Goal: Task Accomplishment & Management: Manage account settings

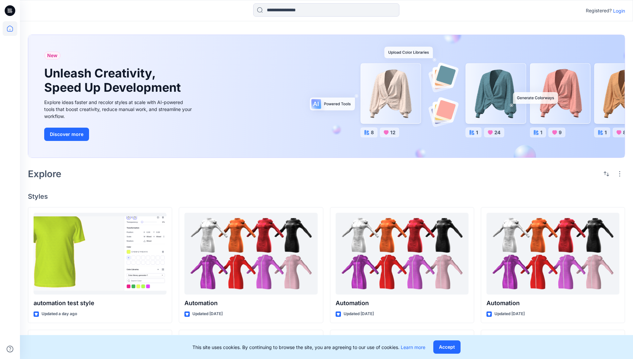
click at [618, 11] on p "Login" at bounding box center [620, 10] width 12 height 7
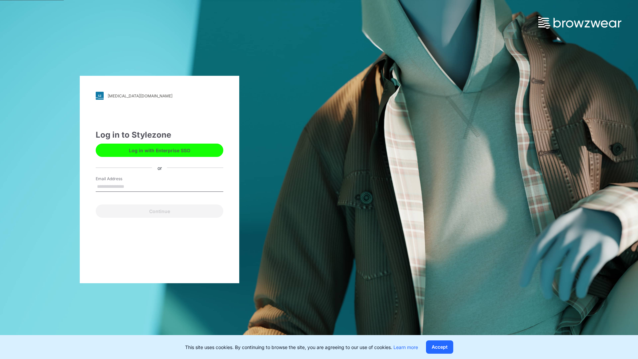
click at [131, 186] on input "Email Address" at bounding box center [160, 187] width 128 height 10
type input "**********"
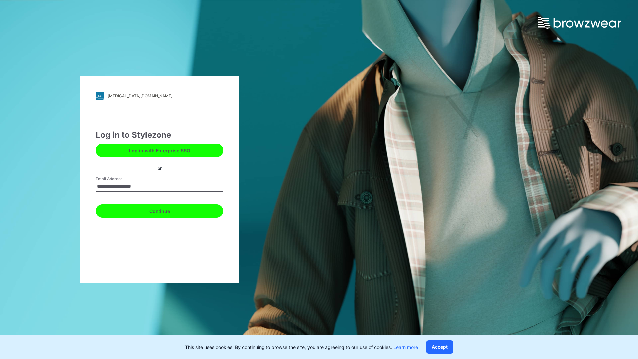
click at [167, 210] on button "Continue" at bounding box center [160, 211] width 128 height 13
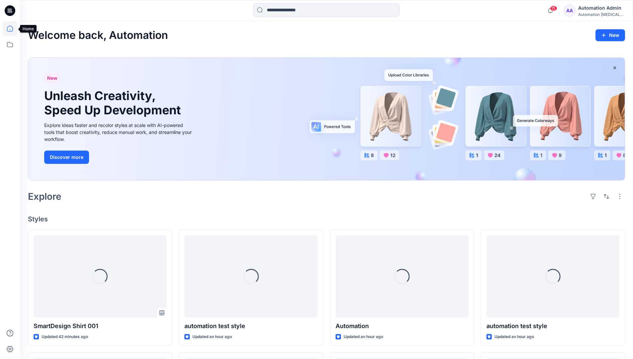
click at [13, 29] on icon at bounding box center [10, 29] width 6 height 6
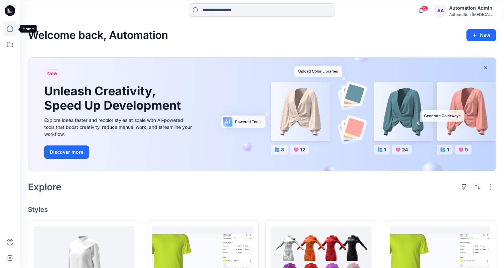
scroll to position [27, 0]
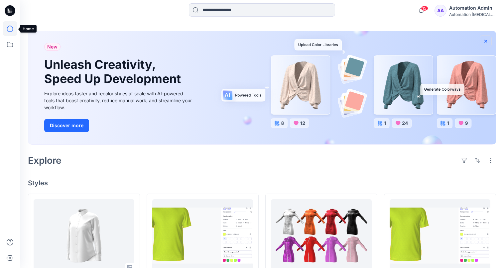
click at [486, 41] on icon "button" at bounding box center [486, 41] width 3 height 3
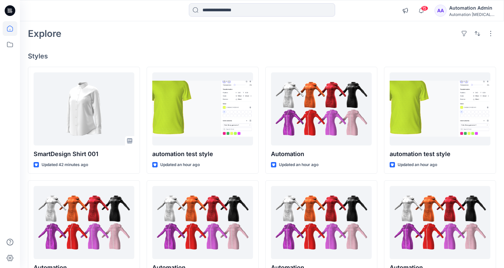
click at [475, 15] on div "Automation [MEDICAL_DATA]..." at bounding box center [472, 14] width 47 height 5
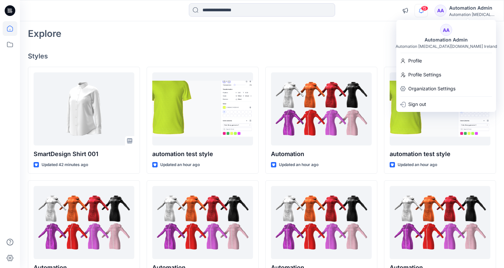
click at [424, 11] on icon "button" at bounding box center [421, 10] width 5 height 4
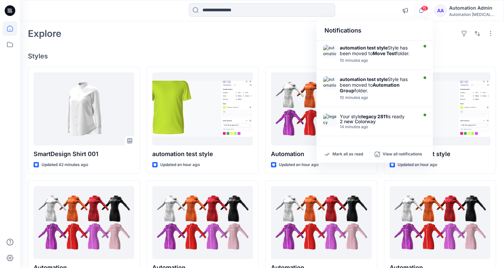
scroll to position [0, 0]
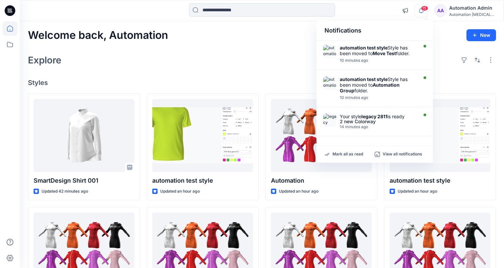
click at [330, 34] on div "Notifications" at bounding box center [375, 31] width 116 height 20
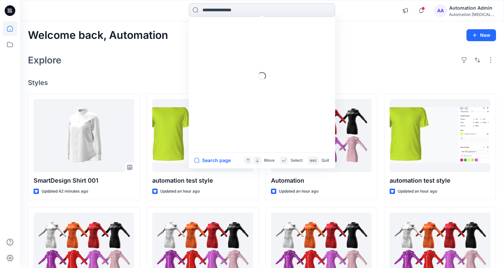
click at [264, 14] on input at bounding box center [262, 9] width 146 height 13
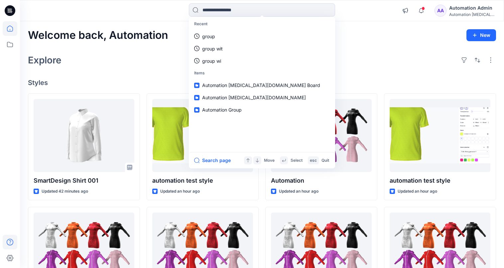
click at [8, 242] on icon at bounding box center [10, 242] width 15 height 15
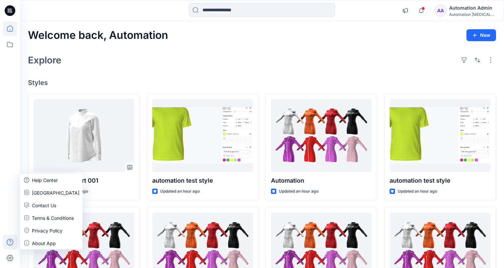
click at [120, 66] on div "Explore" at bounding box center [262, 60] width 468 height 16
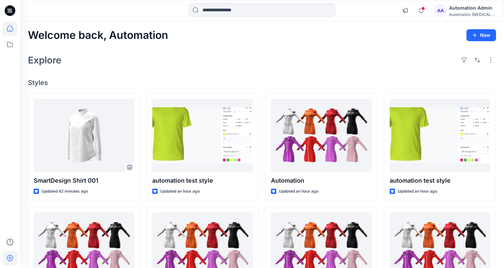
click at [13, 256] on icon at bounding box center [10, 258] width 15 height 15
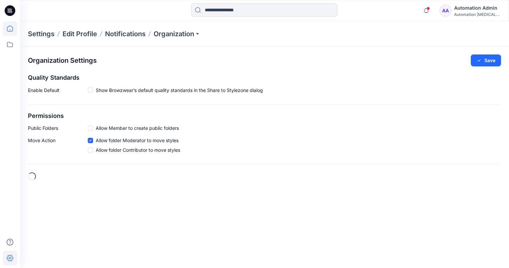
click at [14, 30] on icon at bounding box center [10, 28] width 15 height 15
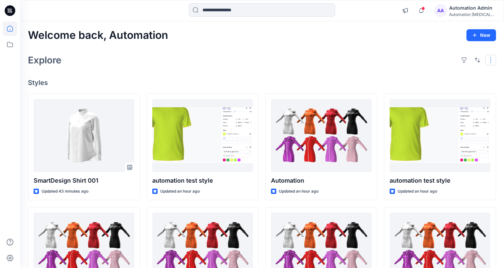
click at [490, 63] on button "button" at bounding box center [491, 60] width 11 height 11
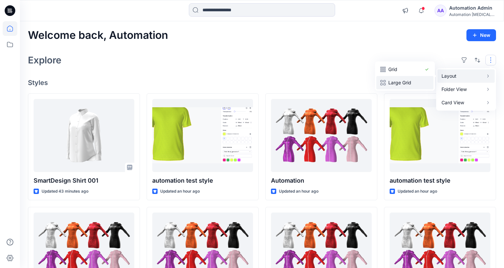
click at [412, 79] on p "Large Grid" at bounding box center [404, 83] width 33 height 8
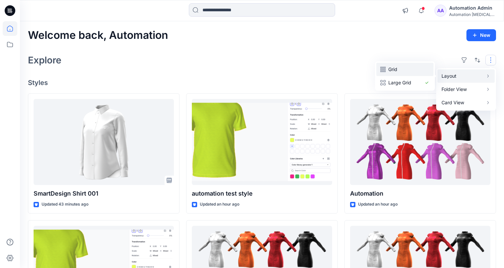
click at [397, 70] on p "Grid" at bounding box center [404, 70] width 33 height 8
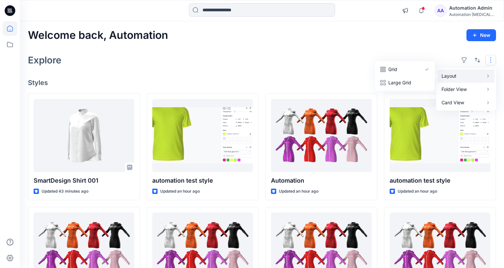
click at [491, 60] on button "button" at bounding box center [491, 60] width 11 height 11
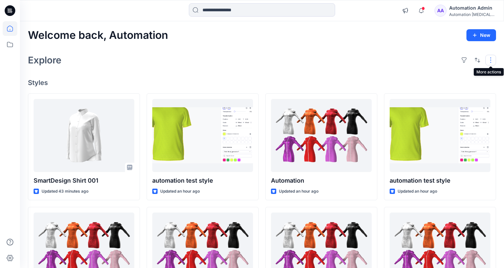
click at [488, 60] on button "button" at bounding box center [491, 60] width 11 height 11
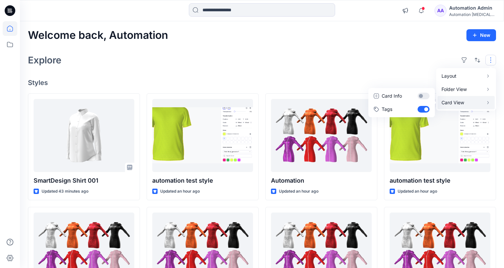
click at [469, 101] on p "Card View" at bounding box center [463, 103] width 42 height 8
click at [423, 96] on button "Card Info" at bounding box center [402, 95] width 64 height 13
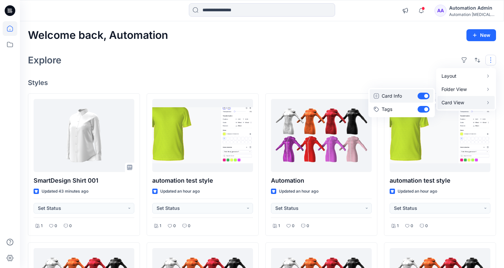
click at [423, 96] on button "Card Info" at bounding box center [402, 95] width 64 height 13
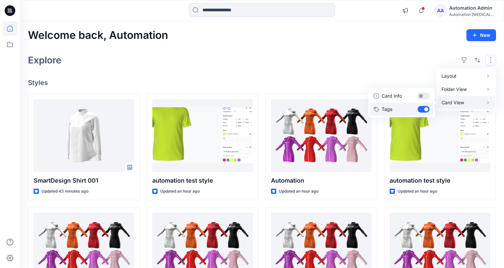
click at [424, 108] on button "Tags" at bounding box center [402, 109] width 64 height 13
click at [484, 58] on div "Layout Grid Large Grid Folder View Compact Card Card View Card Info Tags" at bounding box center [477, 60] width 37 height 11
click at [415, 60] on div "Explore" at bounding box center [262, 60] width 468 height 16
click at [486, 60] on button "button" at bounding box center [491, 60] width 11 height 11
click at [462, 102] on p "Card View" at bounding box center [463, 103] width 42 height 8
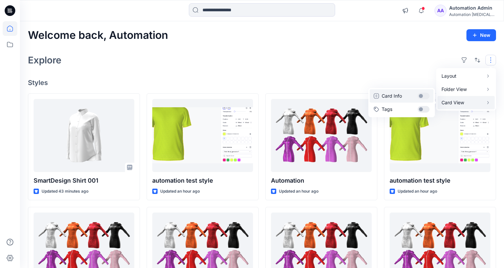
click at [424, 96] on button "Card Info" at bounding box center [402, 95] width 64 height 13
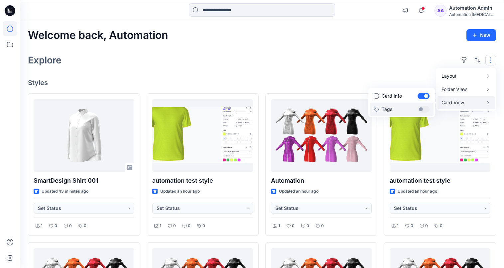
click at [424, 106] on button "Tags" at bounding box center [402, 109] width 64 height 13
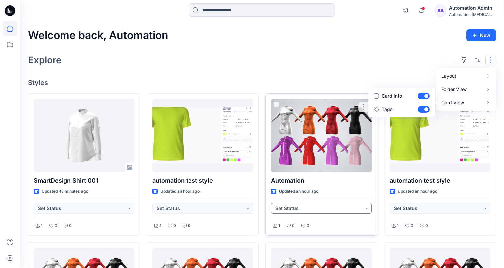
click at [366, 211] on button "Set Status" at bounding box center [321, 208] width 101 height 11
